Goal: Task Accomplishment & Management: Manage account settings

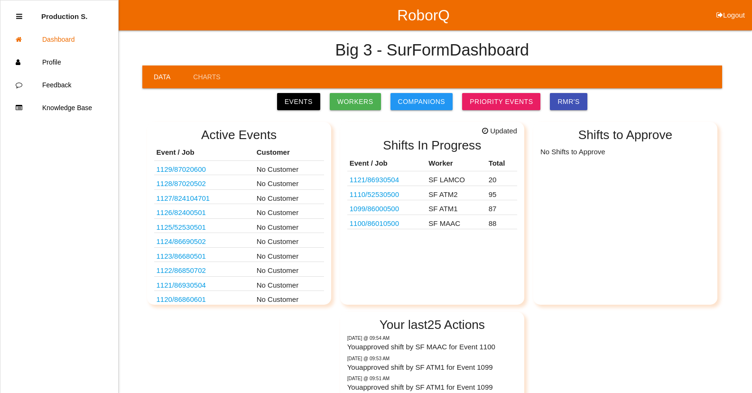
click at [386, 178] on link "1121 / 86930504" at bounding box center [374, 180] width 49 height 8
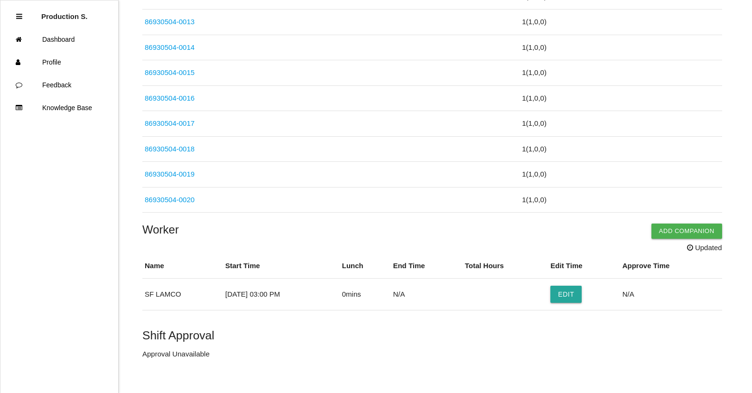
scroll to position [509, 0]
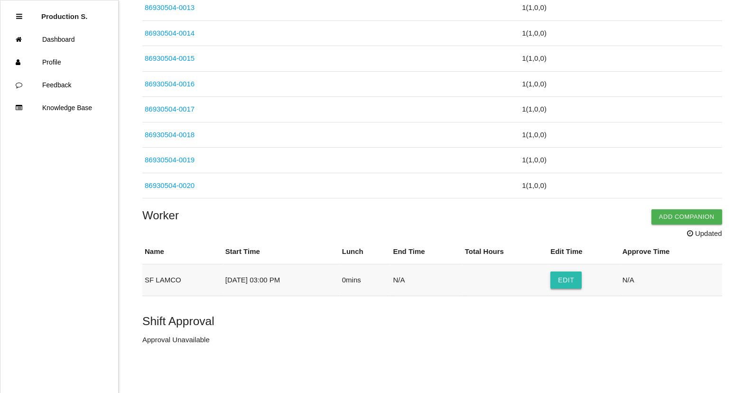
click at [582, 273] on button "Edit" at bounding box center [565, 279] width 31 height 17
select select "3"
select select "2"
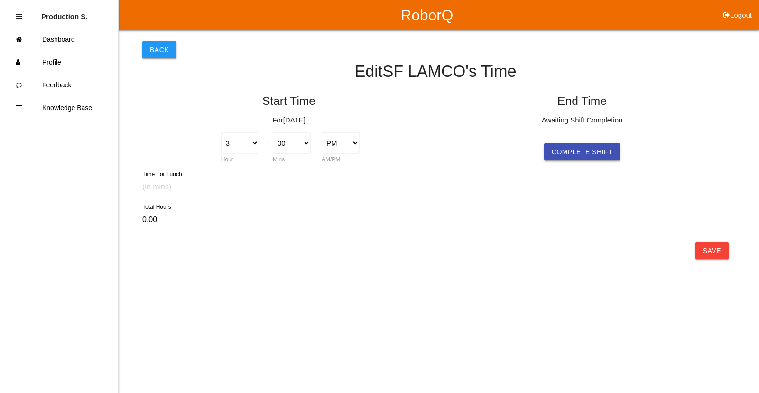
click at [583, 148] on button "Complete Shift" at bounding box center [582, 151] width 76 height 17
select select "3"
select select "2"
click at [717, 247] on button "Save" at bounding box center [712, 250] width 33 height 17
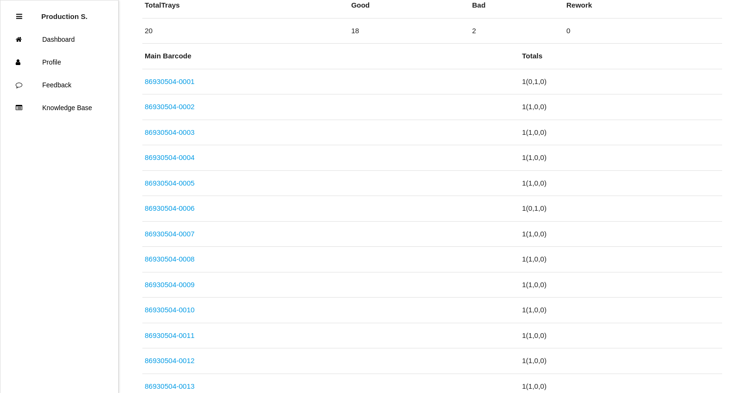
scroll to position [488, 0]
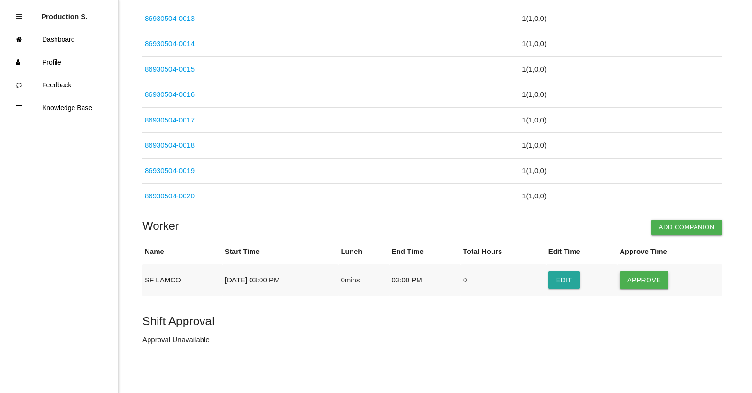
click at [644, 281] on button "Approve" at bounding box center [644, 279] width 49 height 17
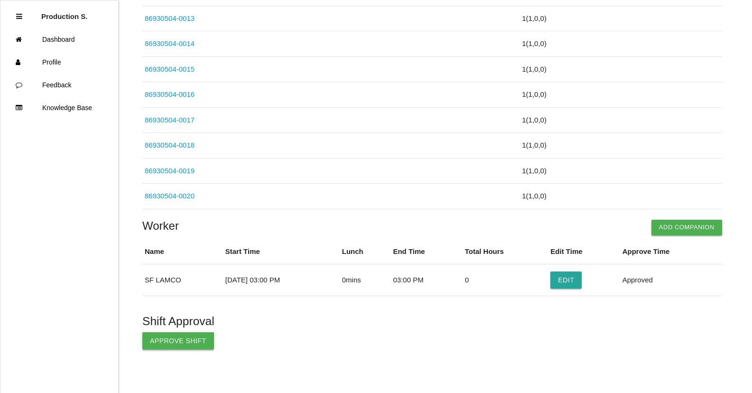
click at [176, 339] on button "Approve Shift" at bounding box center [178, 340] width 72 height 17
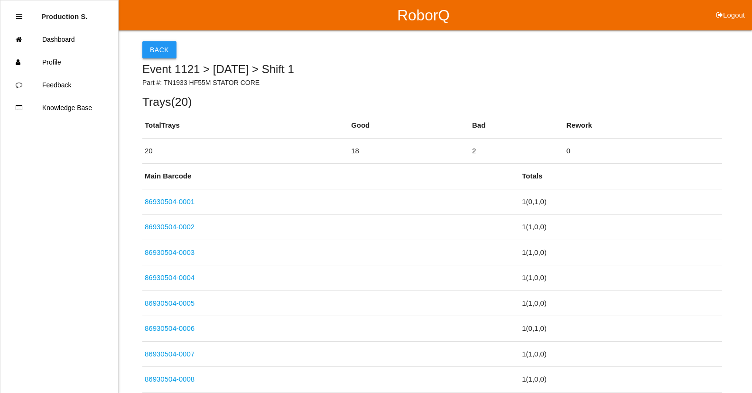
click at [148, 46] on button "Back" at bounding box center [159, 49] width 34 height 17
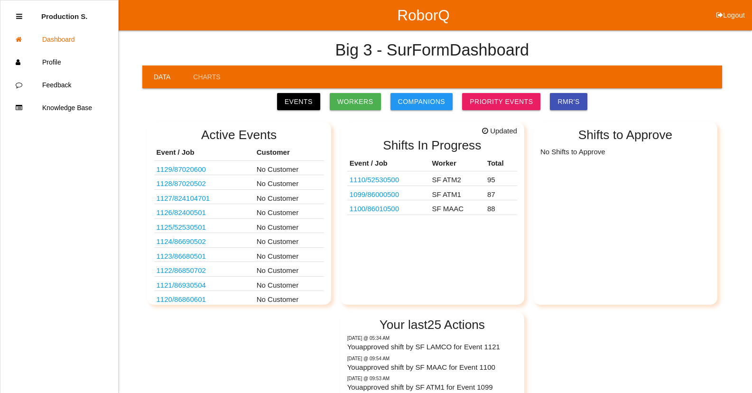
click at [392, 181] on link "1110 / 52530500" at bounding box center [374, 180] width 49 height 8
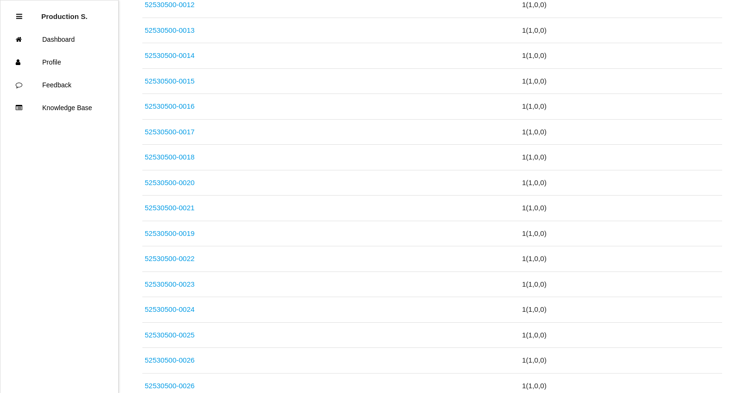
scroll to position [2391, 0]
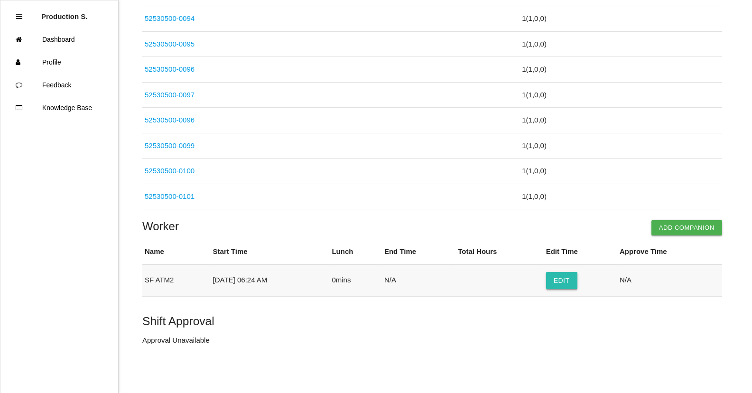
click at [577, 285] on button "Edit" at bounding box center [561, 280] width 31 height 17
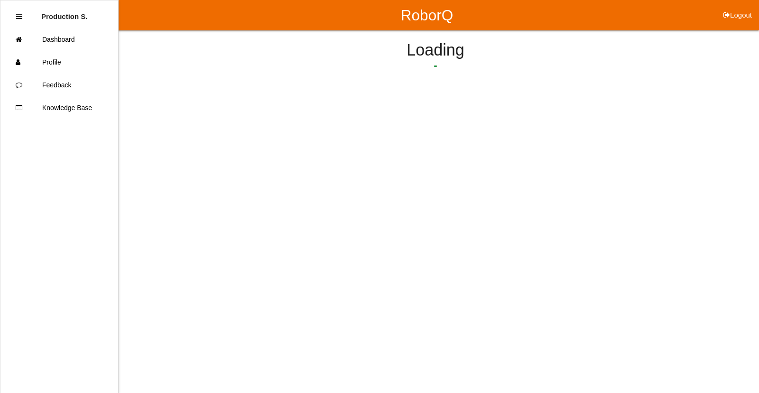
select select "6"
select select "24"
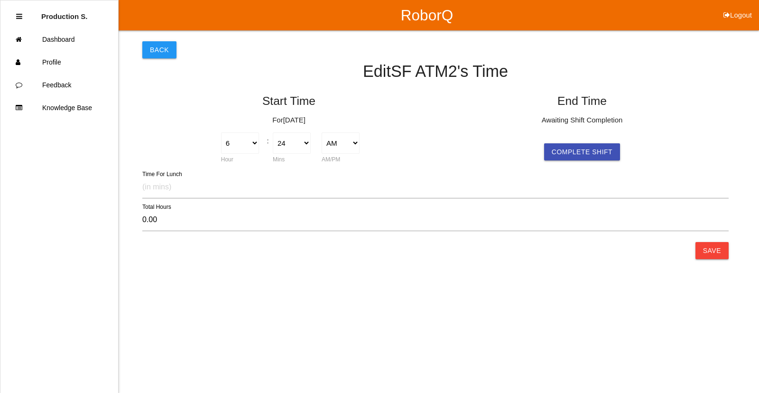
click at [585, 140] on div "Awaiting Shift Completion Complete Shift" at bounding box center [582, 138] width 283 height 46
click at [586, 151] on button "Complete Shift" at bounding box center [582, 151] width 76 height 17
select select "6"
select select "24"
click at [715, 256] on button "Save" at bounding box center [712, 250] width 33 height 17
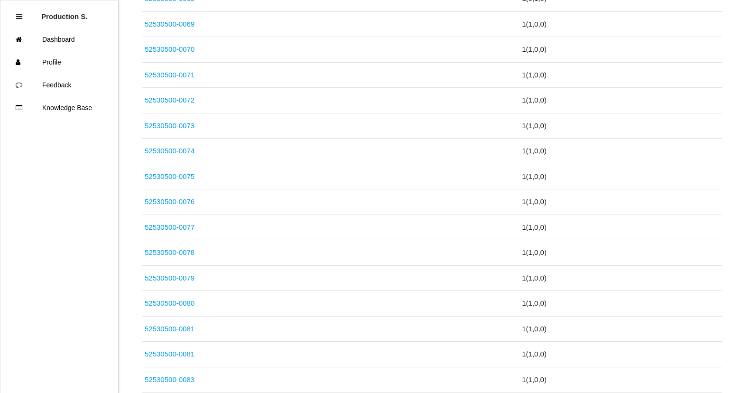
scroll to position [2391, 0]
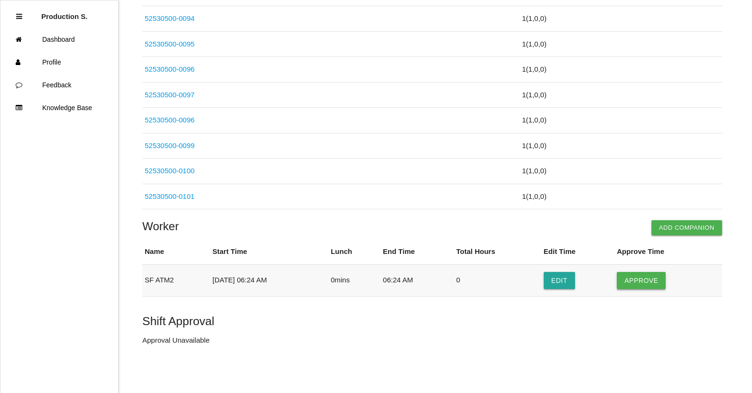
click at [656, 279] on button "Approve" at bounding box center [641, 280] width 49 height 17
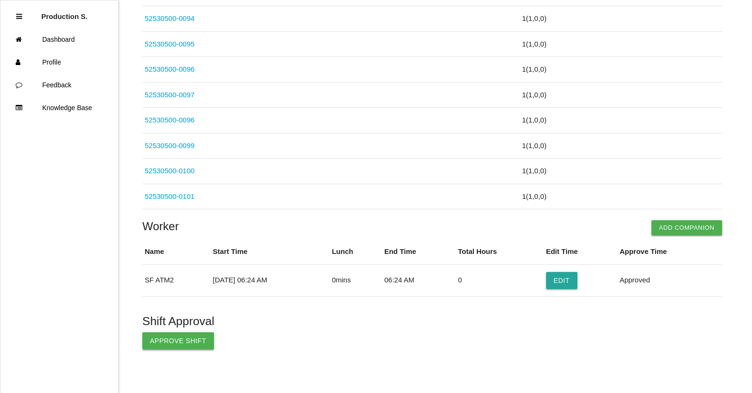
click at [195, 342] on button "Approve Shift" at bounding box center [178, 340] width 72 height 17
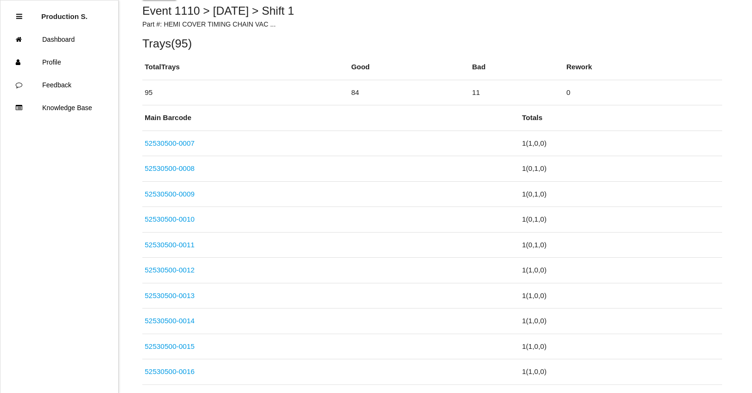
scroll to position [0, 0]
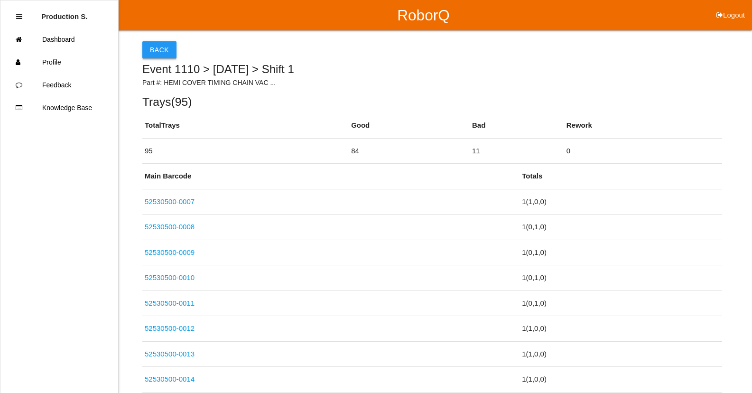
click at [151, 44] on button "Back" at bounding box center [159, 49] width 34 height 17
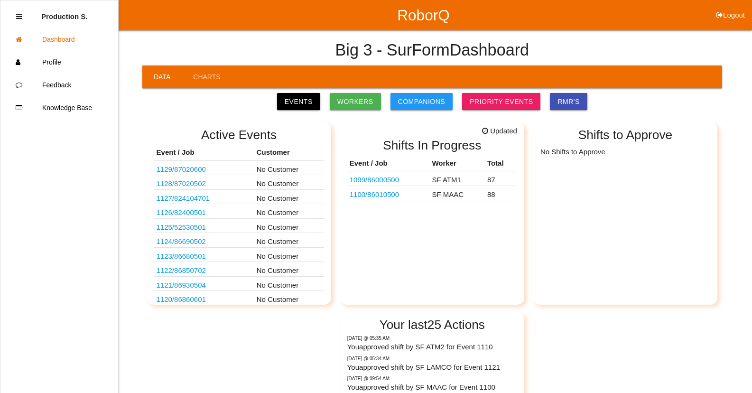
click at [389, 182] on link "1099 / 86000500" at bounding box center [374, 180] width 49 height 8
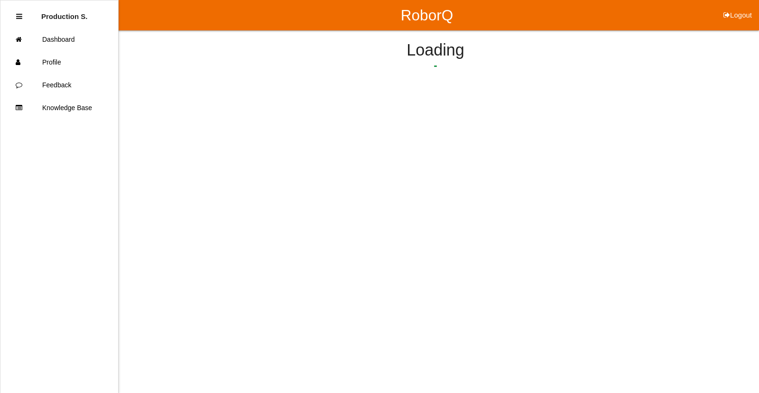
click at [389, 140] on html "RoborQ Logout Production S. Dashboard Profile Feedback Knowledge Base Loading" at bounding box center [379, 70] width 759 height 140
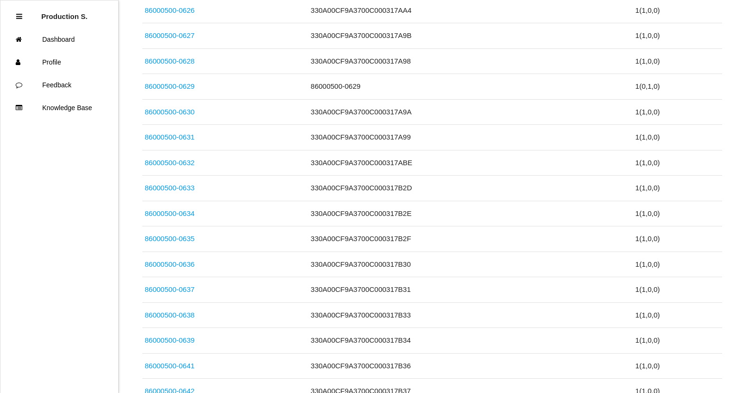
scroll to position [2188, 0]
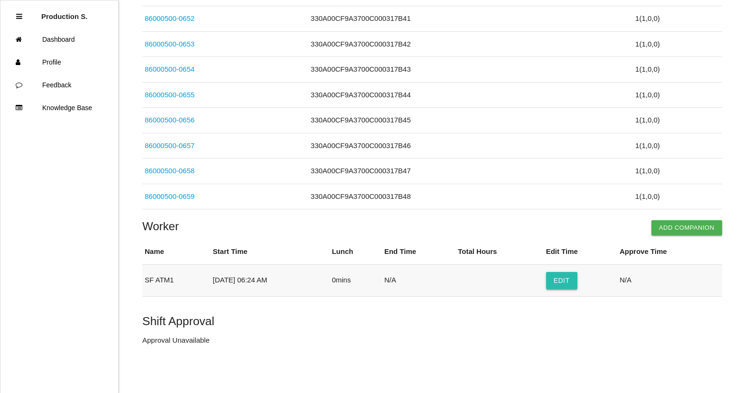
click at [572, 281] on button "Edit" at bounding box center [561, 280] width 31 height 17
select select "6"
select select "24"
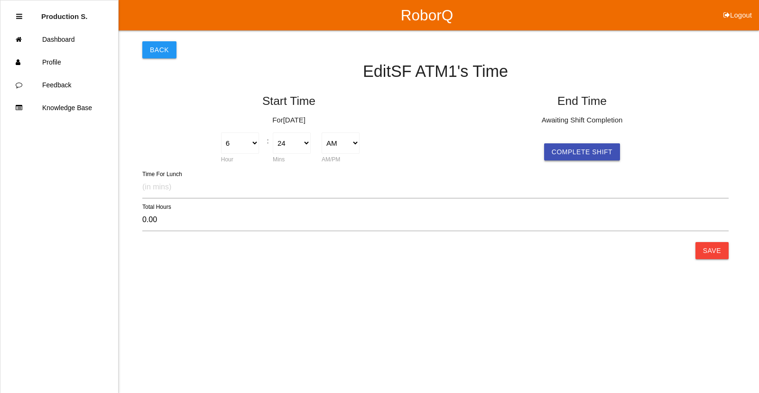
click at [586, 160] on button "Complete Shift" at bounding box center [582, 151] width 76 height 17
select select "6"
select select "24"
click at [717, 253] on button "Save" at bounding box center [712, 250] width 33 height 17
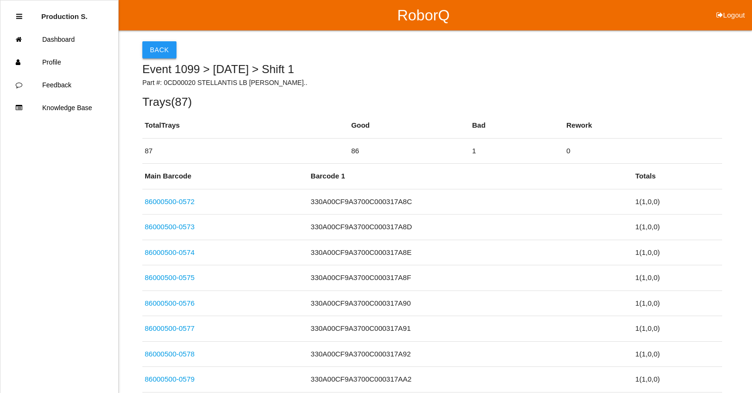
click at [147, 49] on button "Back" at bounding box center [159, 49] width 34 height 17
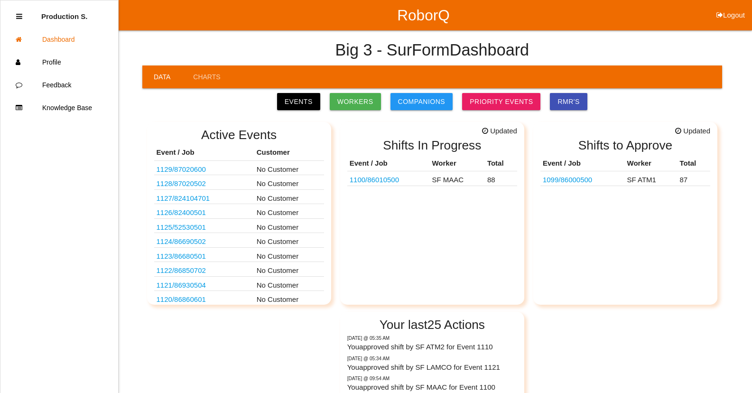
click at [583, 180] on link "1099 / 86000500" at bounding box center [567, 180] width 49 height 8
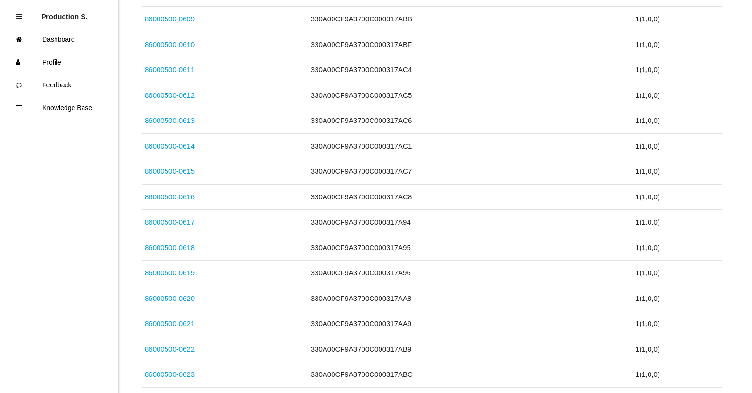
scroll to position [2188, 0]
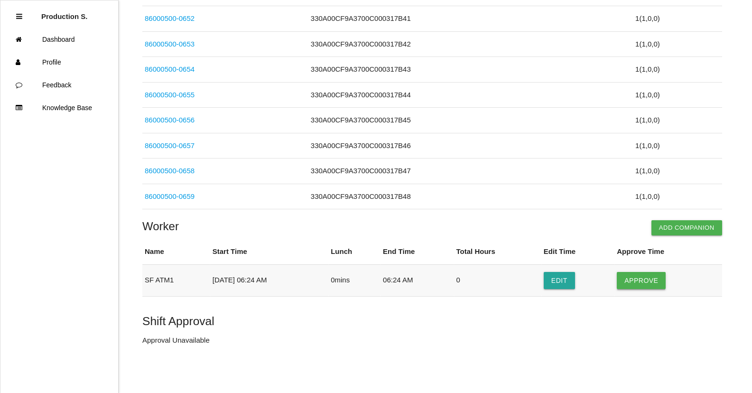
click at [640, 274] on button "Approve" at bounding box center [641, 280] width 49 height 17
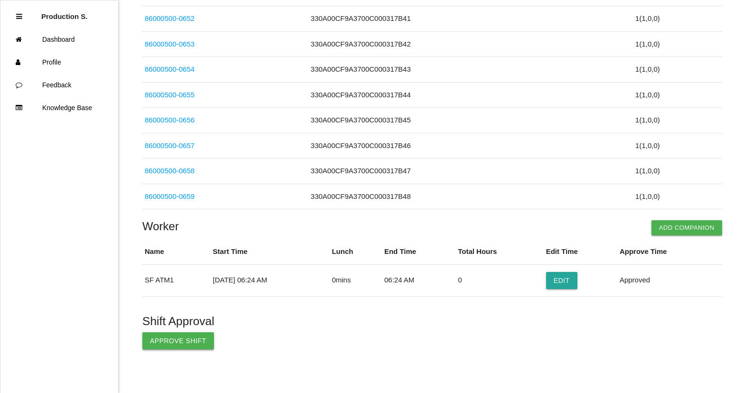
click at [182, 339] on button "Approve Shift" at bounding box center [178, 340] width 72 height 17
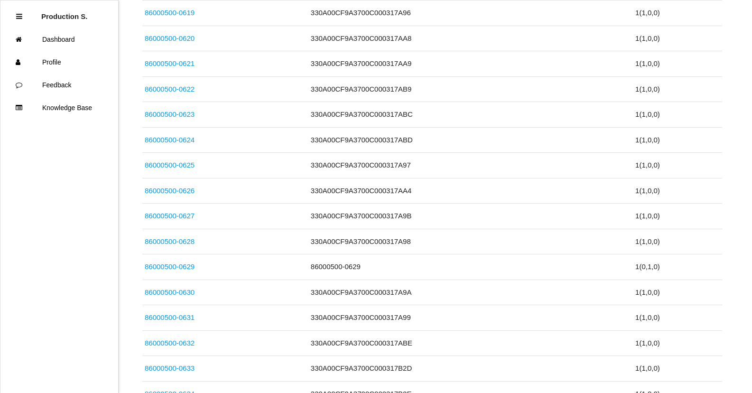
scroll to position [0, 0]
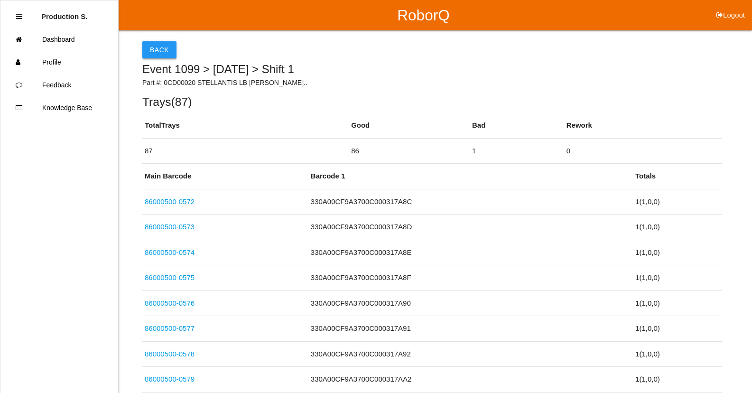
click at [171, 49] on button "Back" at bounding box center [159, 49] width 34 height 17
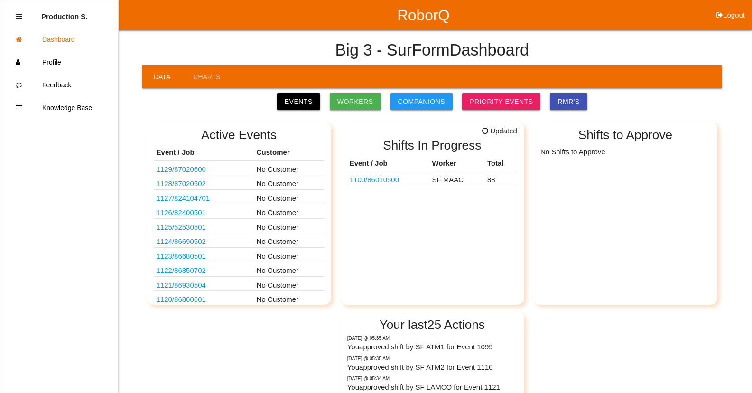
click at [394, 179] on link "1100 / 86010500" at bounding box center [374, 180] width 49 height 8
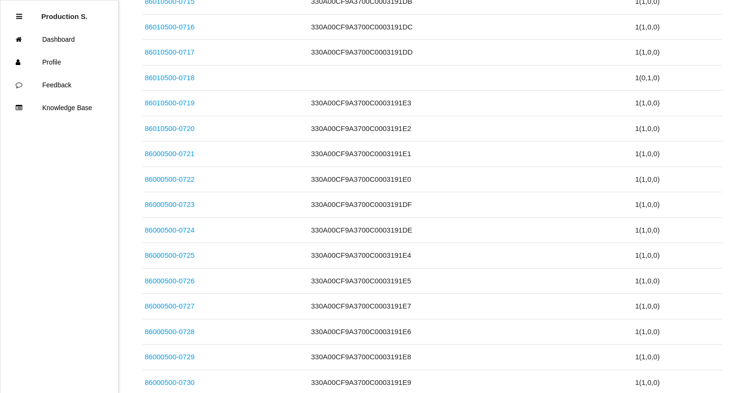
scroll to position [2214, 0]
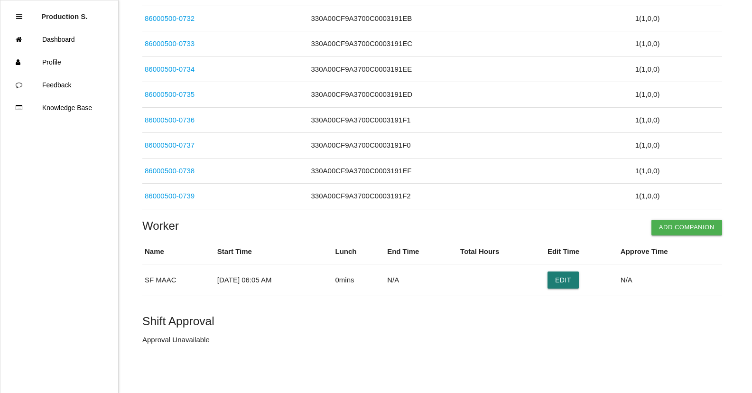
click at [563, 281] on button "Edit" at bounding box center [563, 279] width 31 height 17
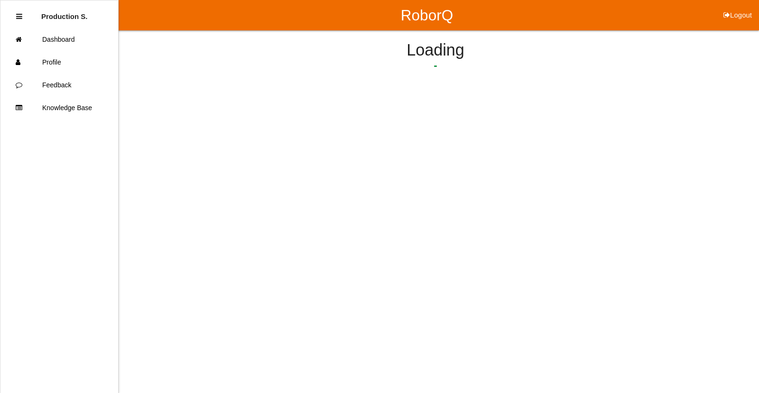
select select "6"
select select "5"
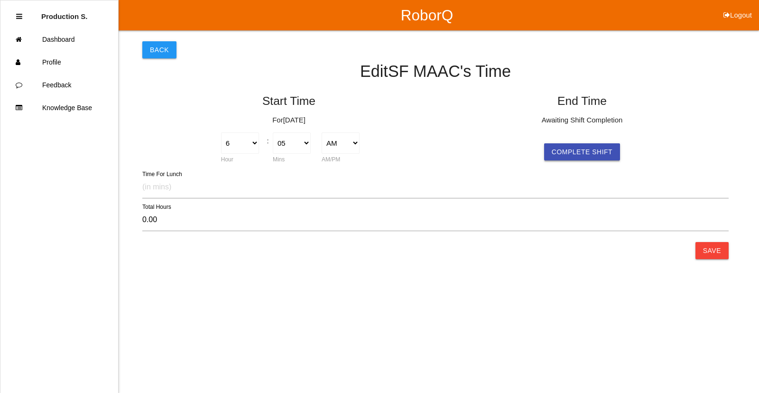
click at [587, 157] on button "Complete Shift" at bounding box center [582, 151] width 76 height 17
select select "6"
select select "5"
click at [702, 246] on button "Save" at bounding box center [712, 250] width 33 height 17
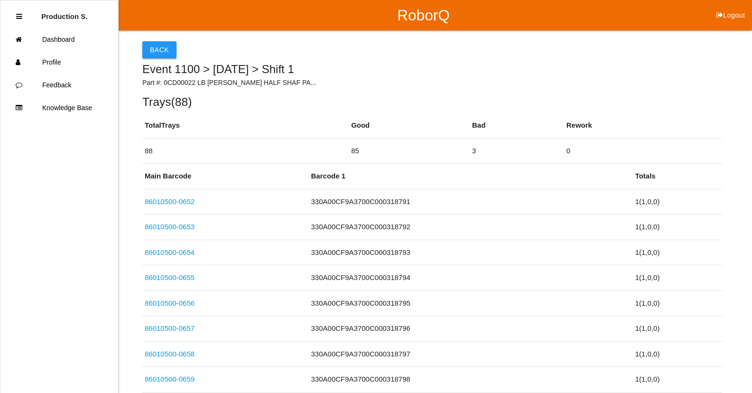
scroll to position [2214, 0]
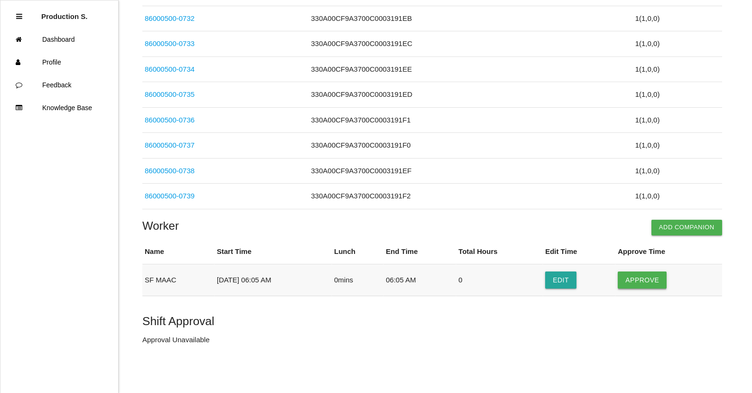
click at [660, 274] on button "Approve" at bounding box center [642, 279] width 49 height 17
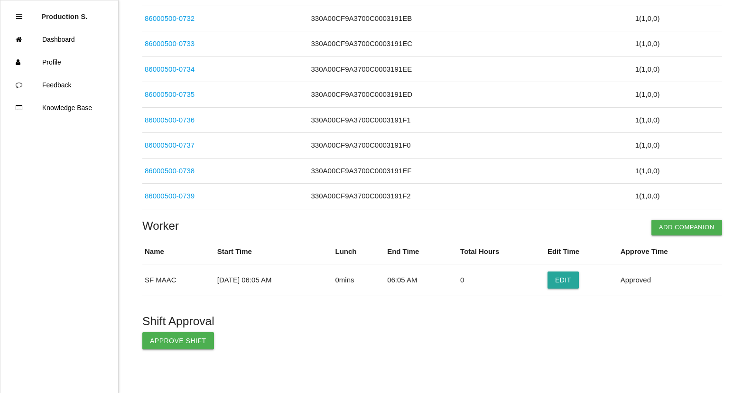
drag, startPoint x: 187, startPoint y: 341, endPoint x: 233, endPoint y: 336, distance: 46.3
click at [190, 339] on button "Approve Shift" at bounding box center [178, 340] width 72 height 17
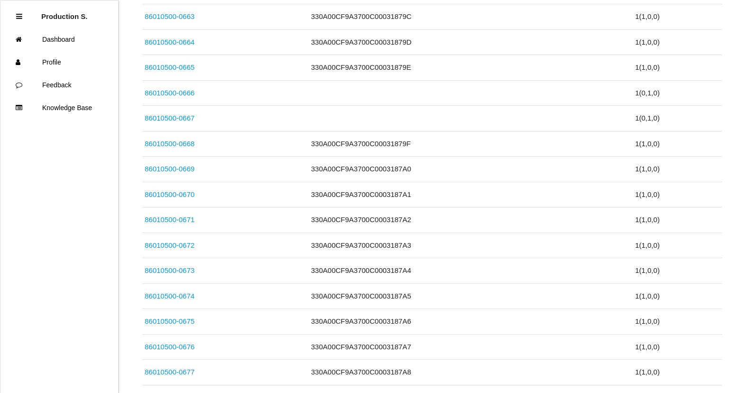
scroll to position [0, 0]
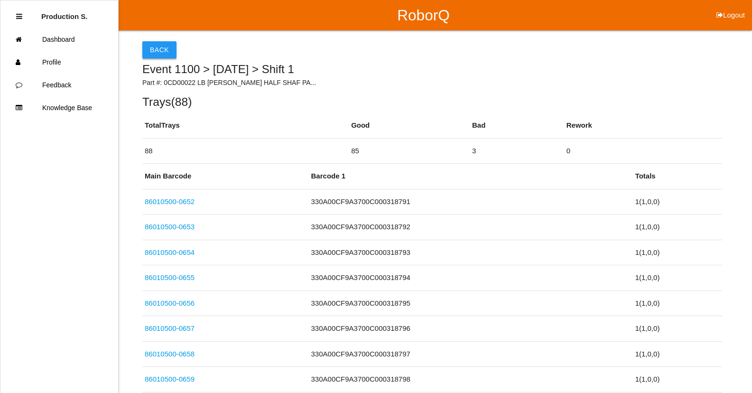
click at [154, 49] on button "Back" at bounding box center [159, 49] width 34 height 17
